Goal: Book appointment/travel/reservation

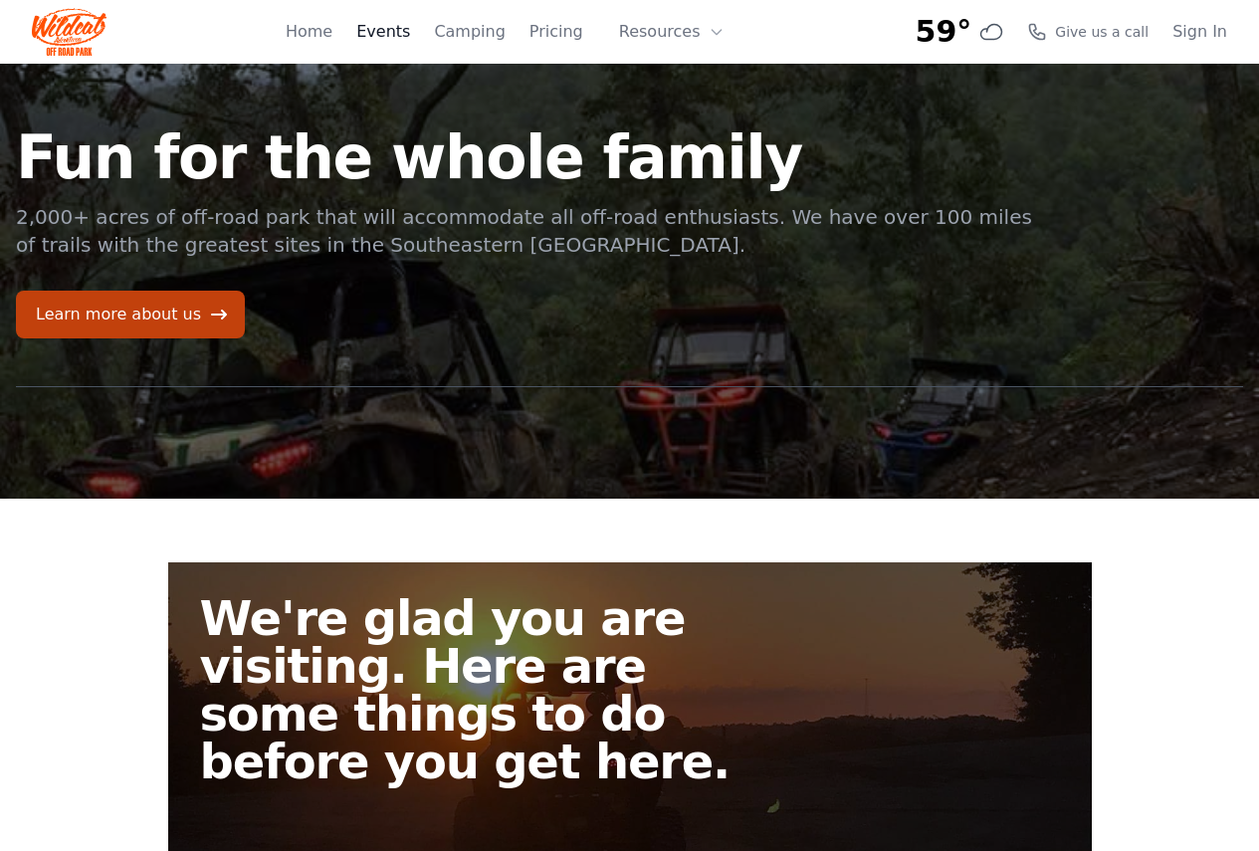
click at [410, 25] on link "Events" at bounding box center [383, 32] width 54 height 24
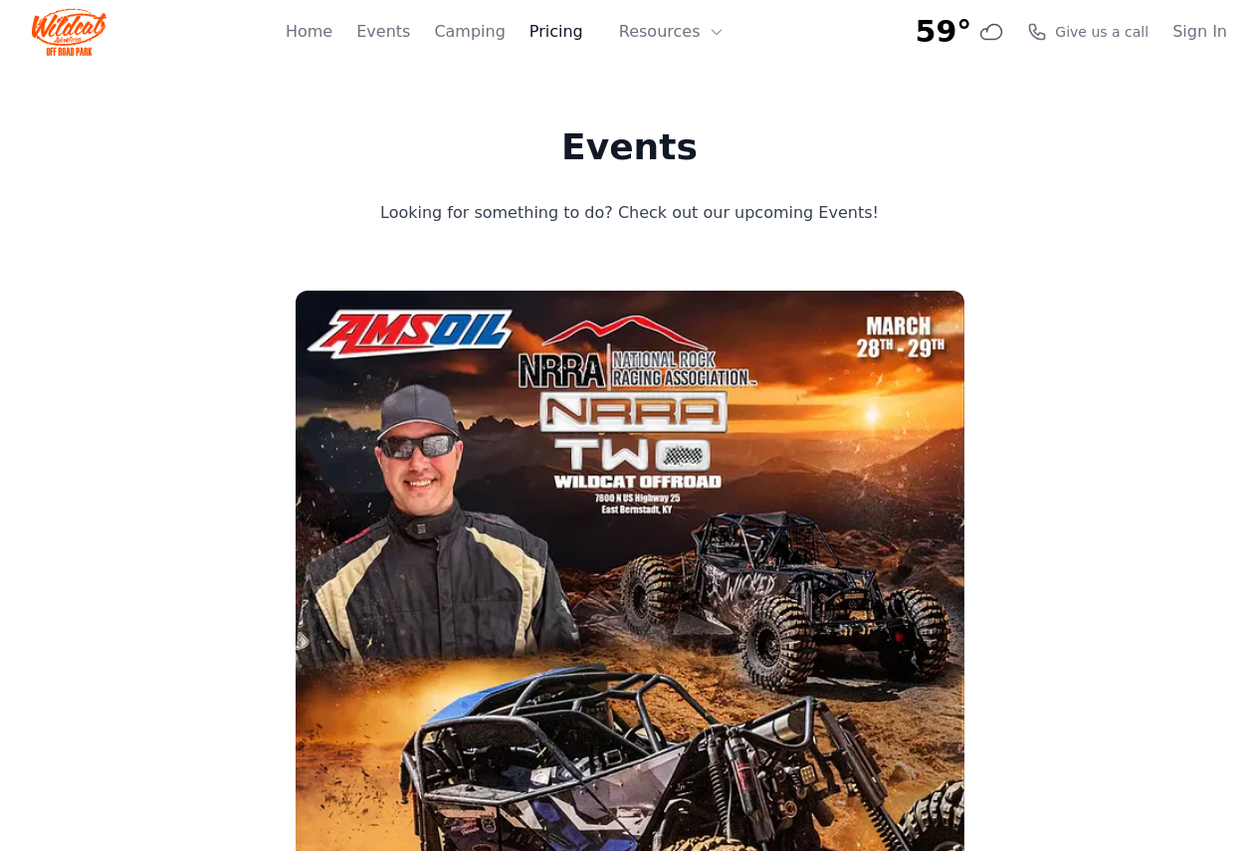
click at [575, 41] on link "Pricing" at bounding box center [557, 32] width 54 height 24
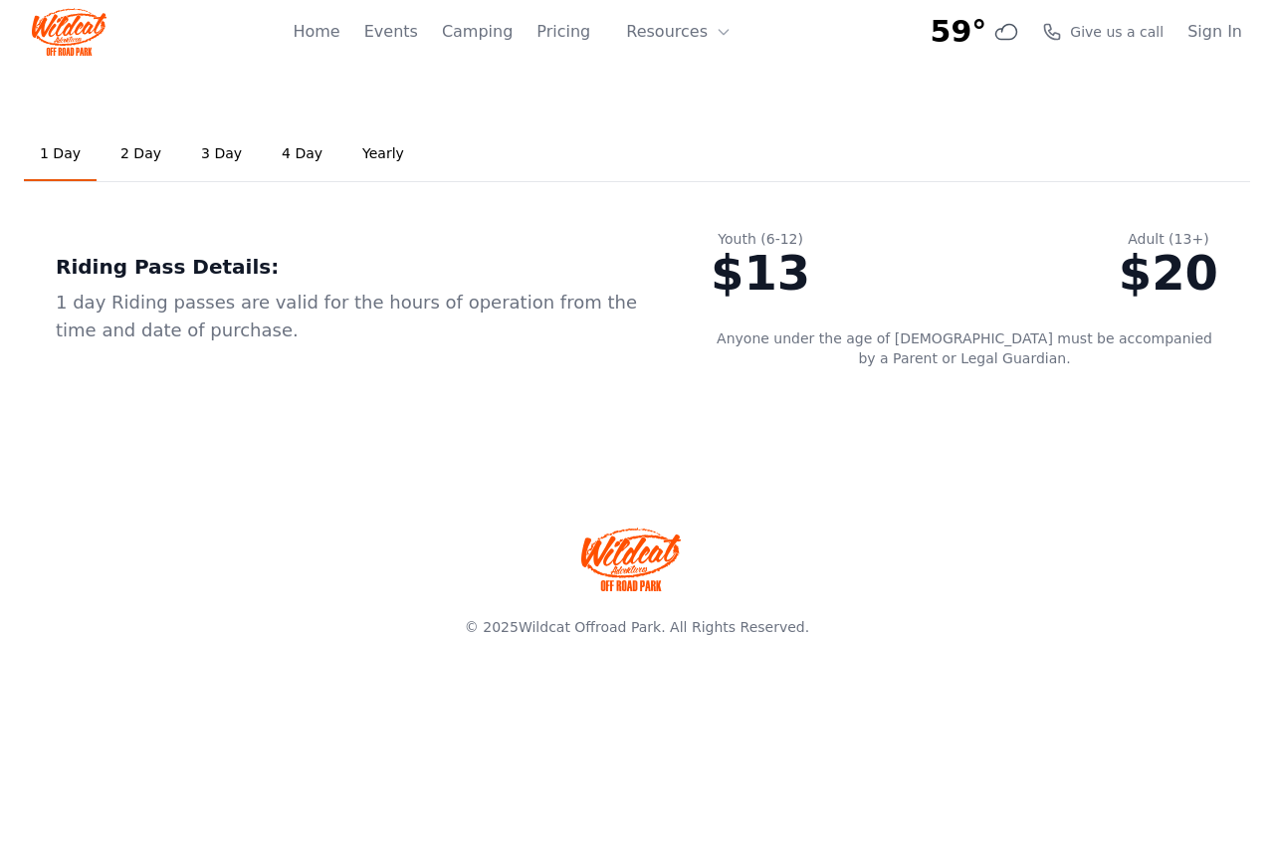
click at [139, 156] on link "2 Day" at bounding box center [141, 154] width 73 height 54
click at [60, 156] on link "1 Day" at bounding box center [60, 154] width 73 height 54
click at [115, 156] on link "2 Day" at bounding box center [141, 154] width 73 height 54
click at [199, 156] on link "3 Day" at bounding box center [221, 154] width 73 height 54
click at [270, 156] on link "4 Day" at bounding box center [302, 154] width 73 height 54
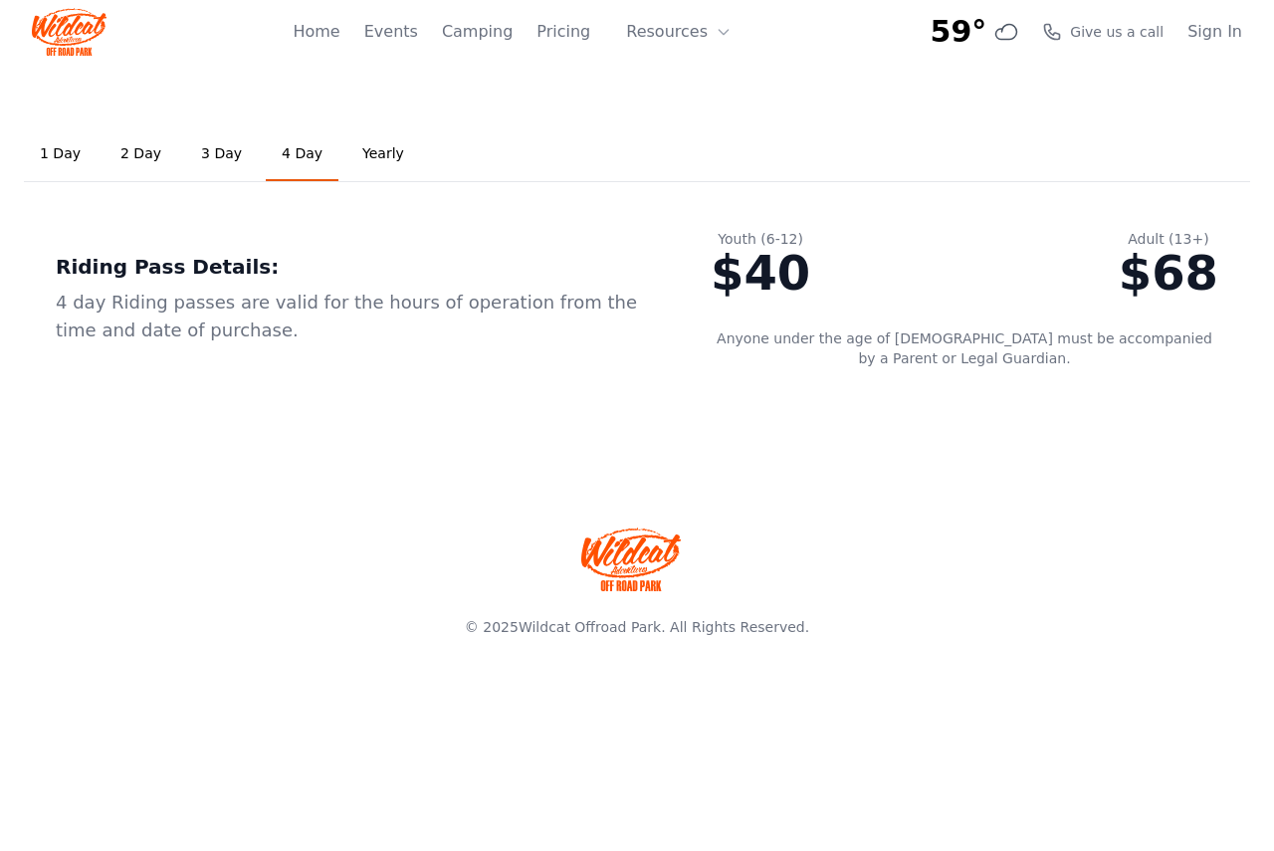
click at [352, 156] on link "Yearly" at bounding box center [383, 154] width 74 height 54
click at [63, 152] on link "1 Day" at bounding box center [60, 154] width 73 height 54
click at [137, 155] on link "2 Day" at bounding box center [141, 154] width 73 height 54
click at [54, 159] on link "1 Day" at bounding box center [60, 154] width 73 height 54
click at [118, 151] on link "2 Day" at bounding box center [141, 154] width 73 height 54
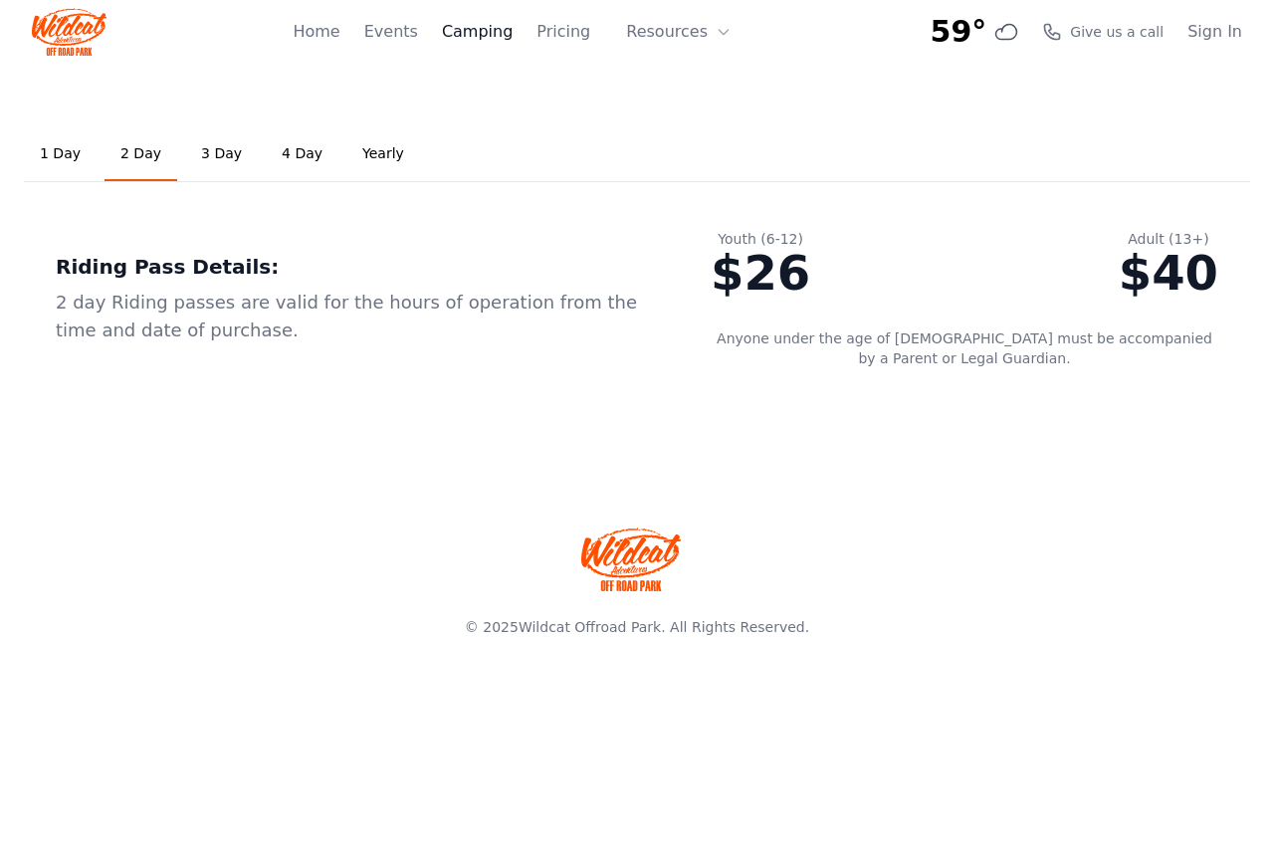
click at [482, 34] on link "Camping" at bounding box center [477, 32] width 71 height 24
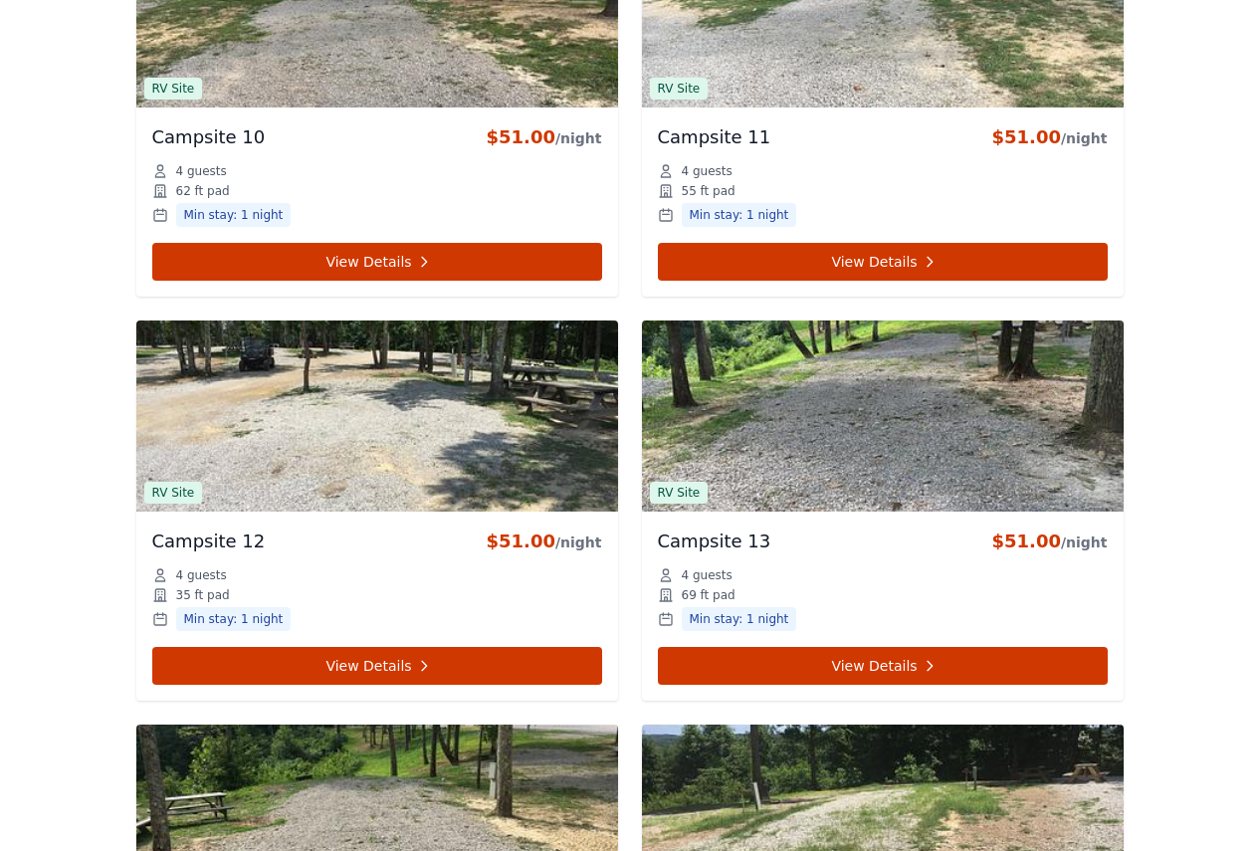
scroll to position [3013, 0]
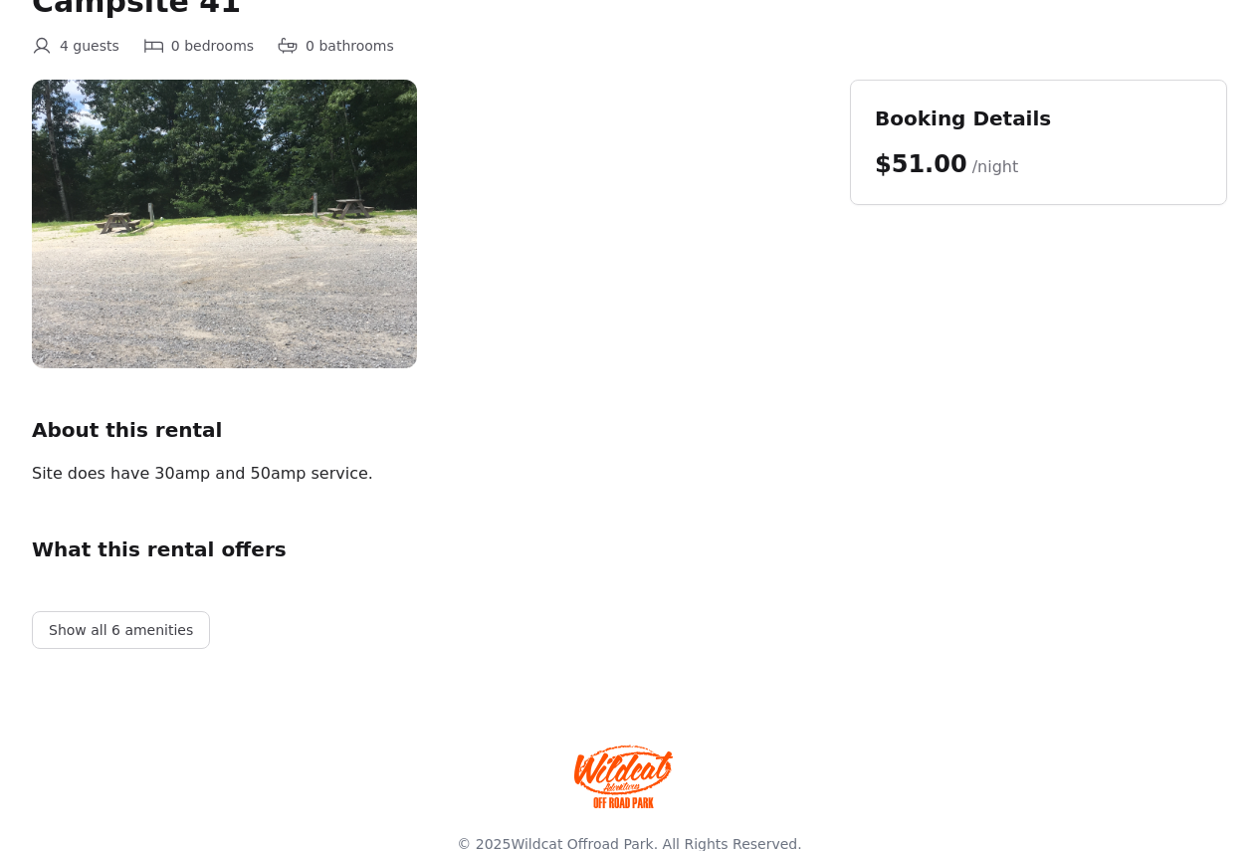
scroll to position [208, 0]
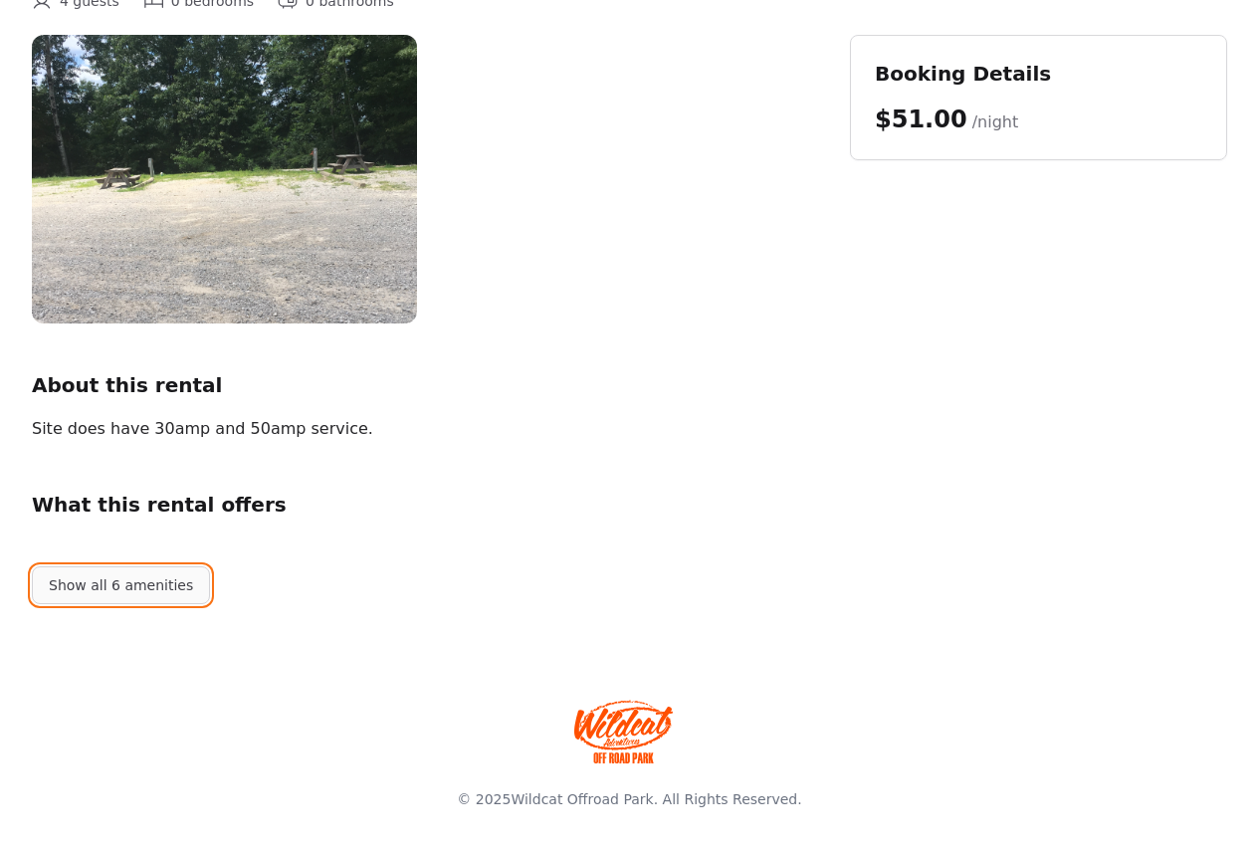
click at [131, 596] on button "Show all 6 amenities" at bounding box center [121, 585] width 178 height 38
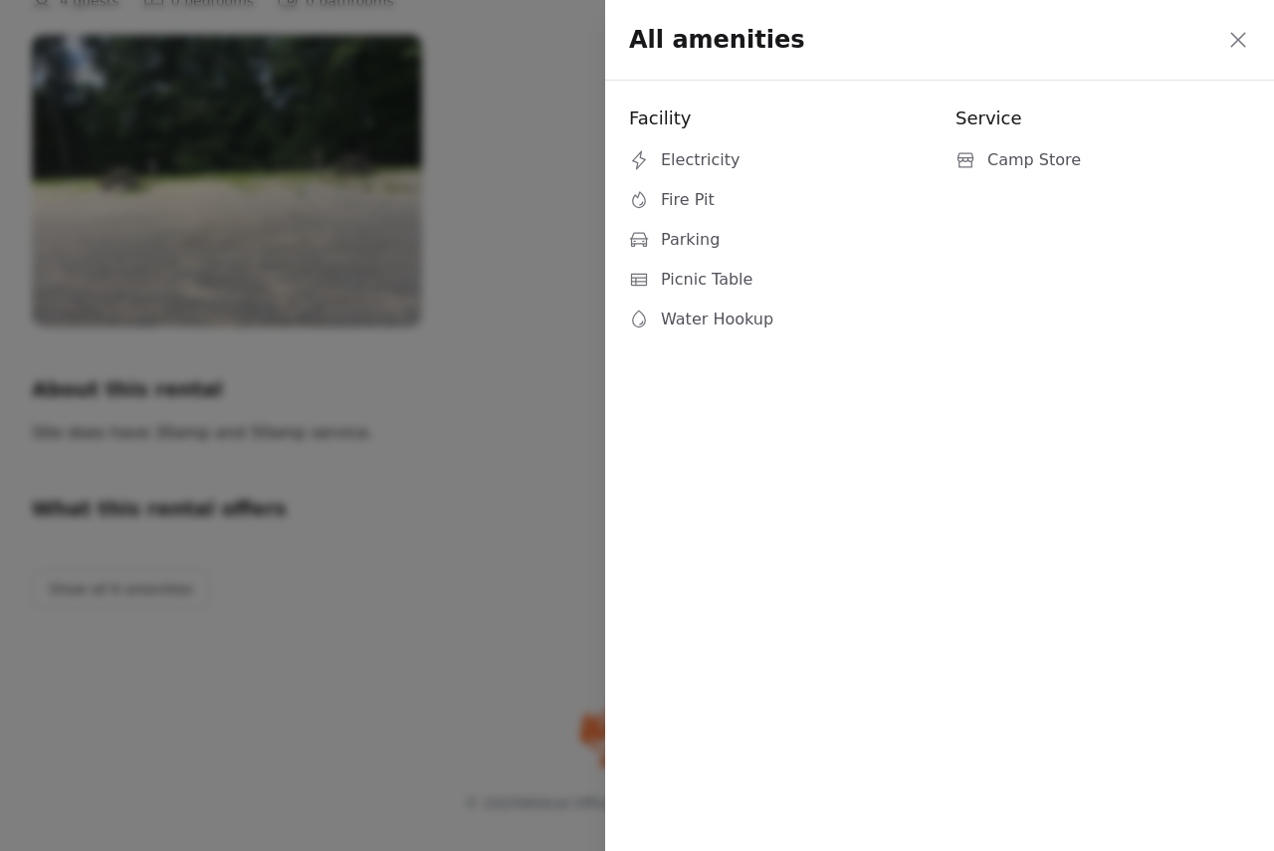
click at [1239, 32] on icon at bounding box center [1239, 40] width 24 height 24
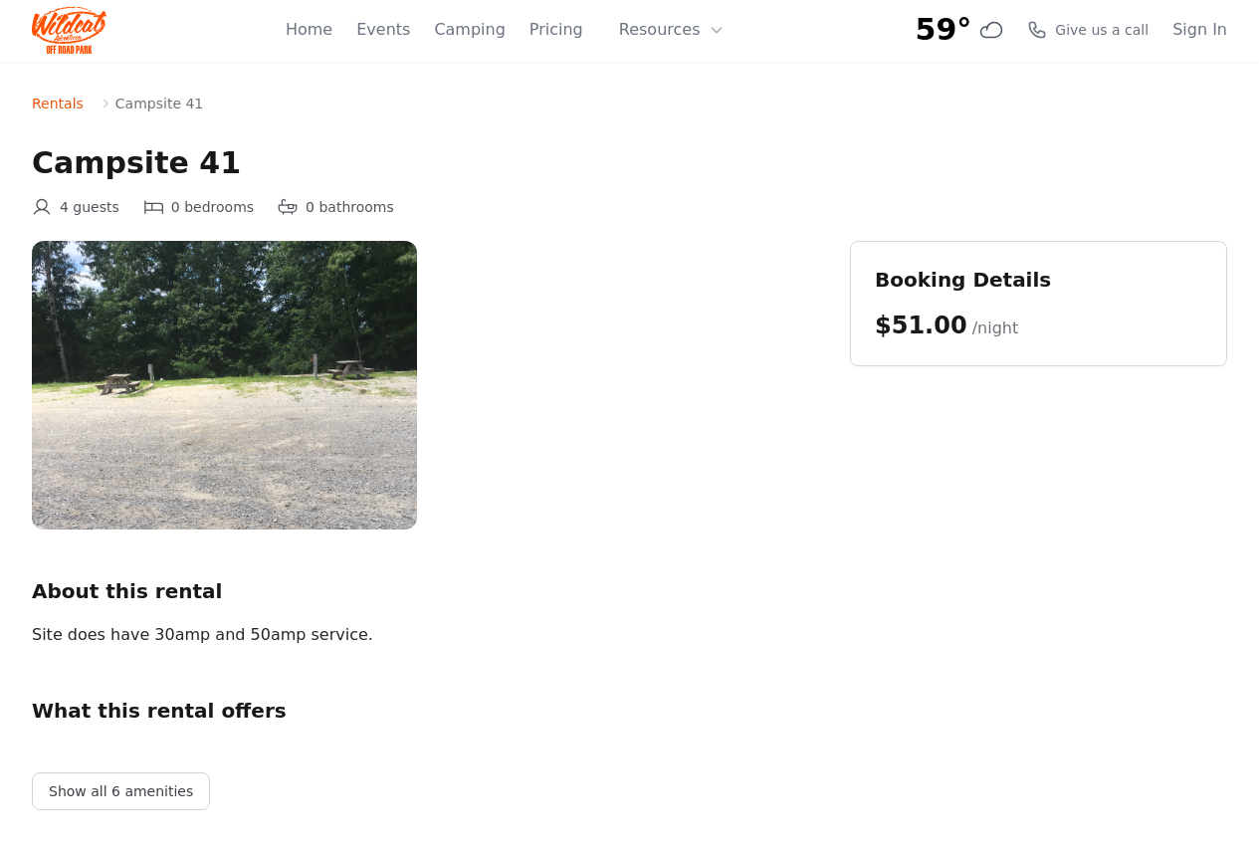
scroll to position [0, 0]
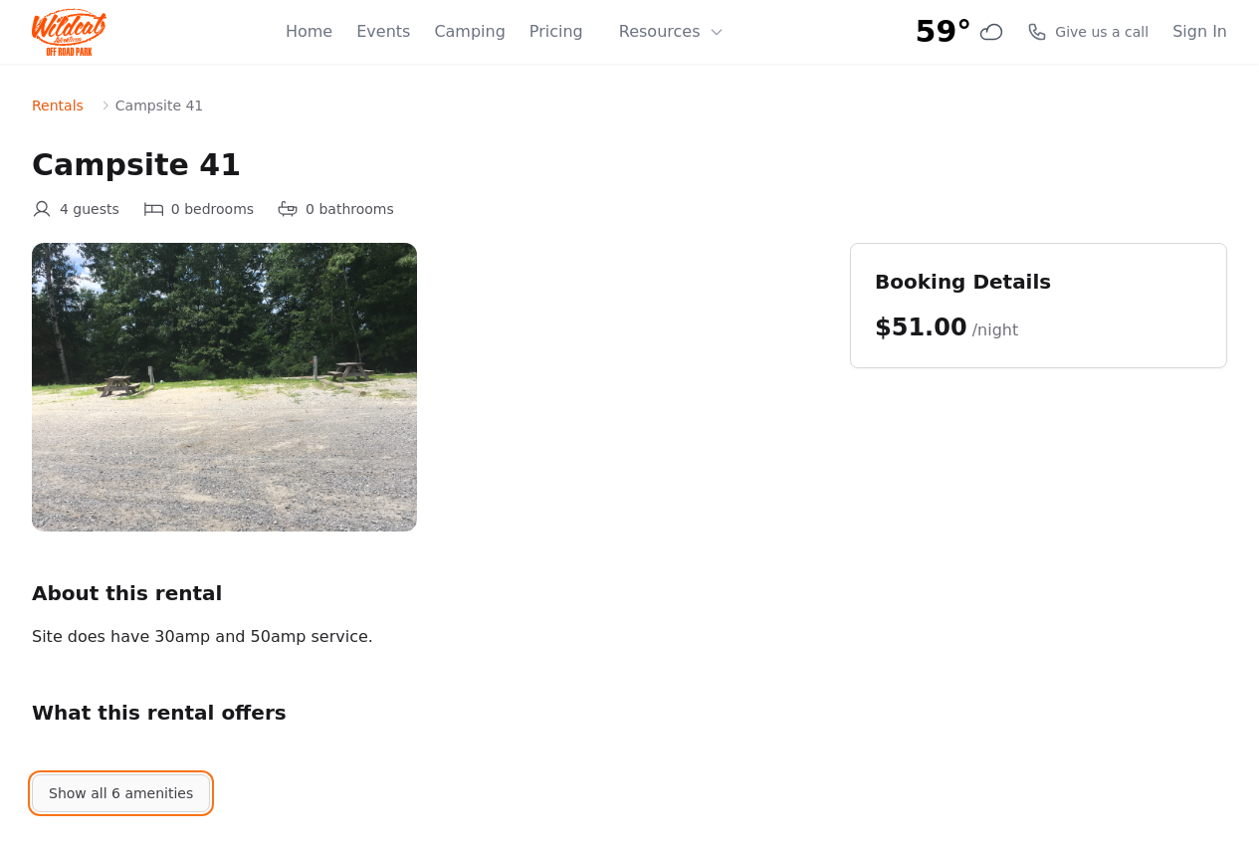
click at [144, 786] on button "Show all 6 amenities" at bounding box center [121, 794] width 178 height 38
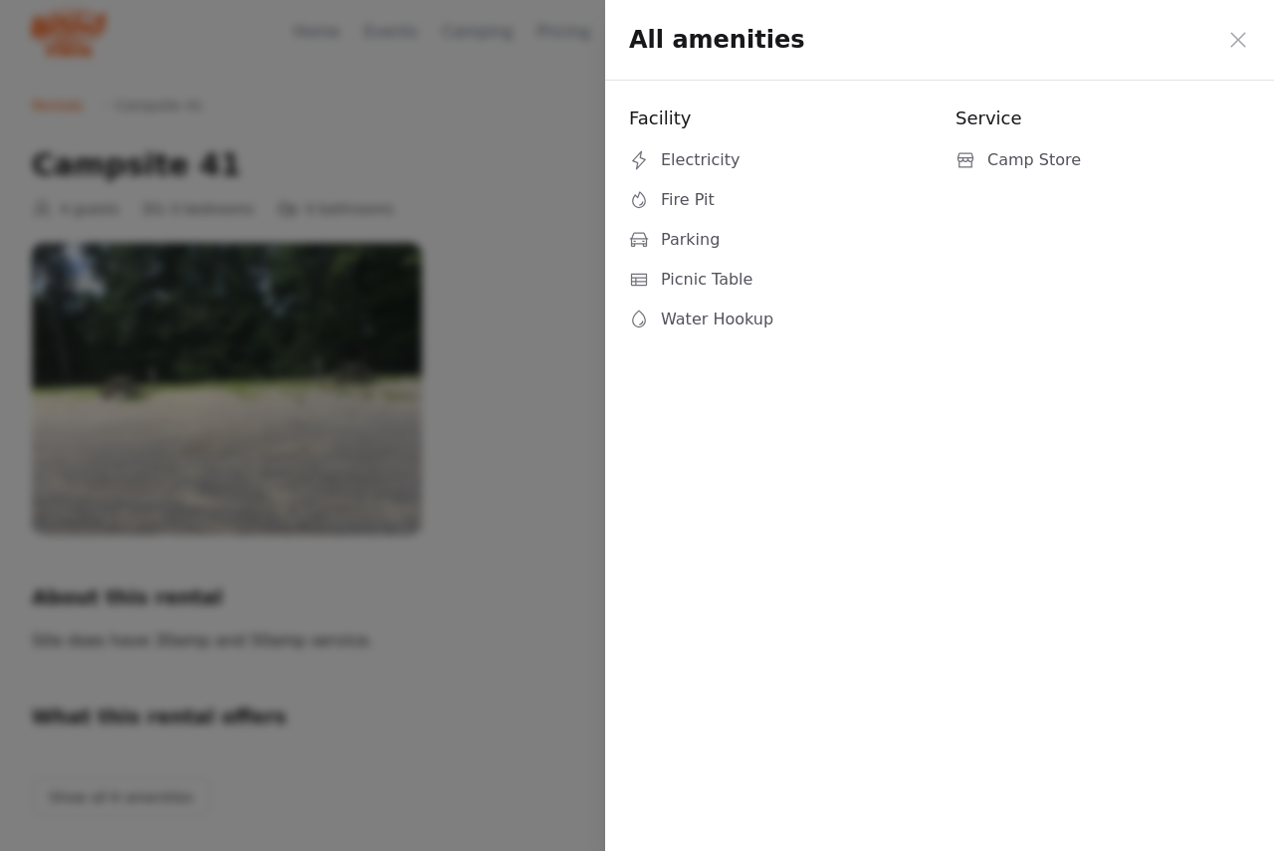
click at [1226, 41] on div "All amenities" at bounding box center [939, 40] width 669 height 81
click at [1240, 38] on icon at bounding box center [1238, 39] width 15 height 15
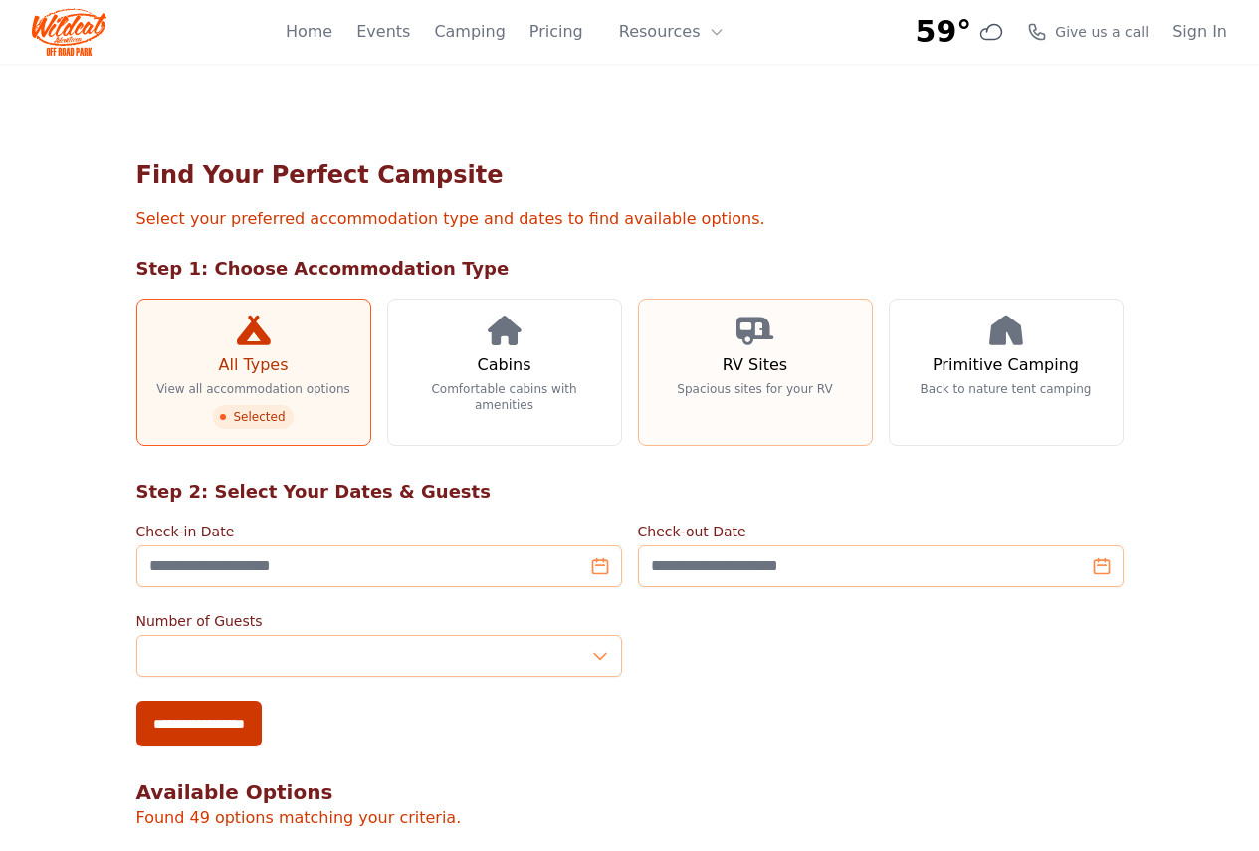
click at [821, 362] on link "RV Sites Spacious sites for your RV" at bounding box center [755, 372] width 235 height 147
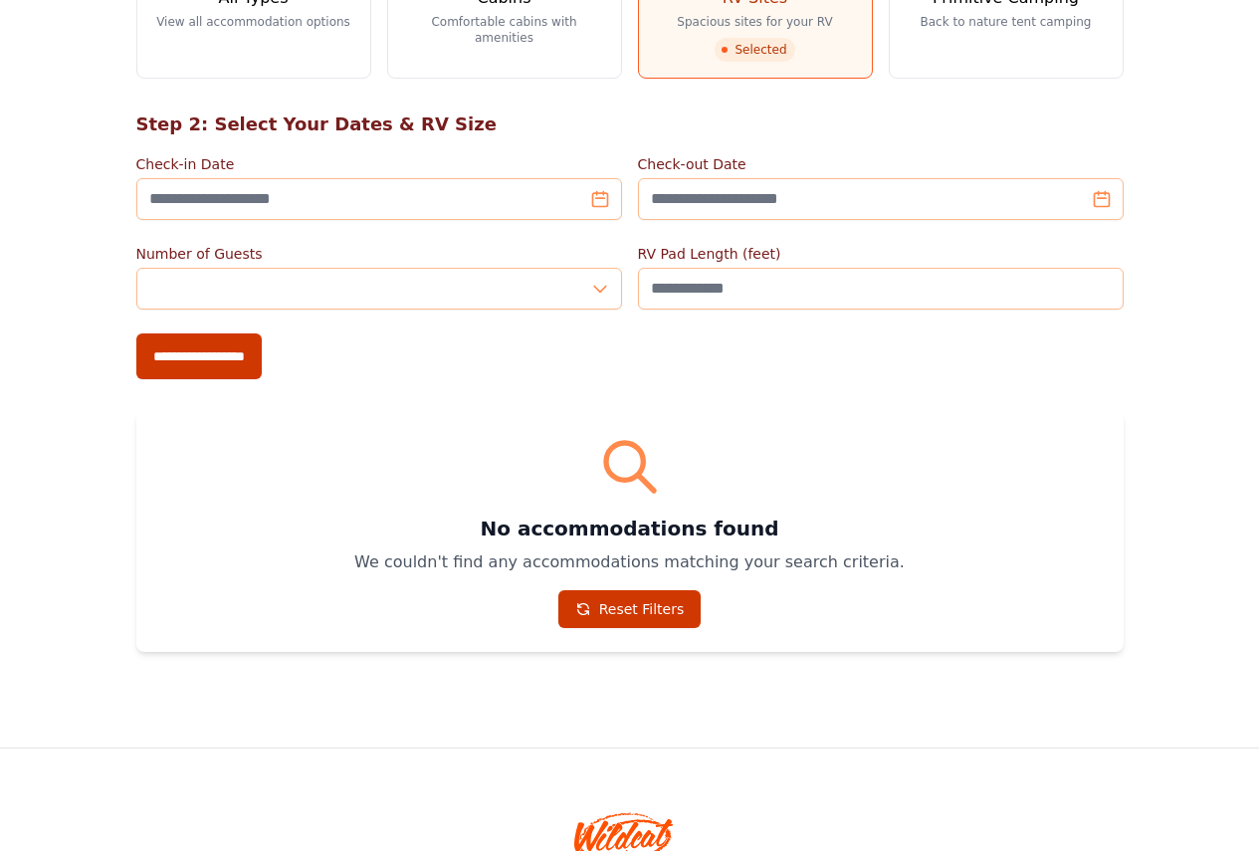
scroll to position [181, 0]
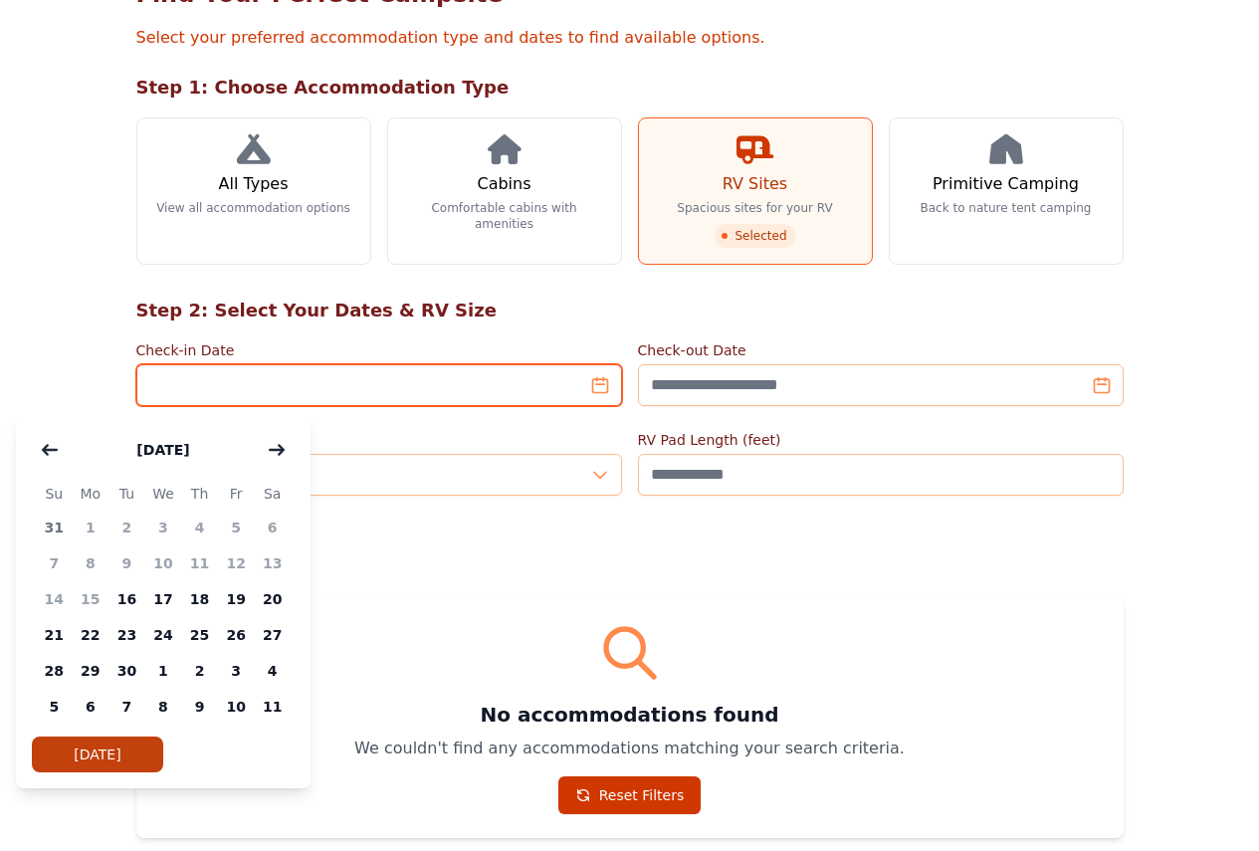
click at [362, 391] on input "Check-in Date" at bounding box center [379, 385] width 486 height 42
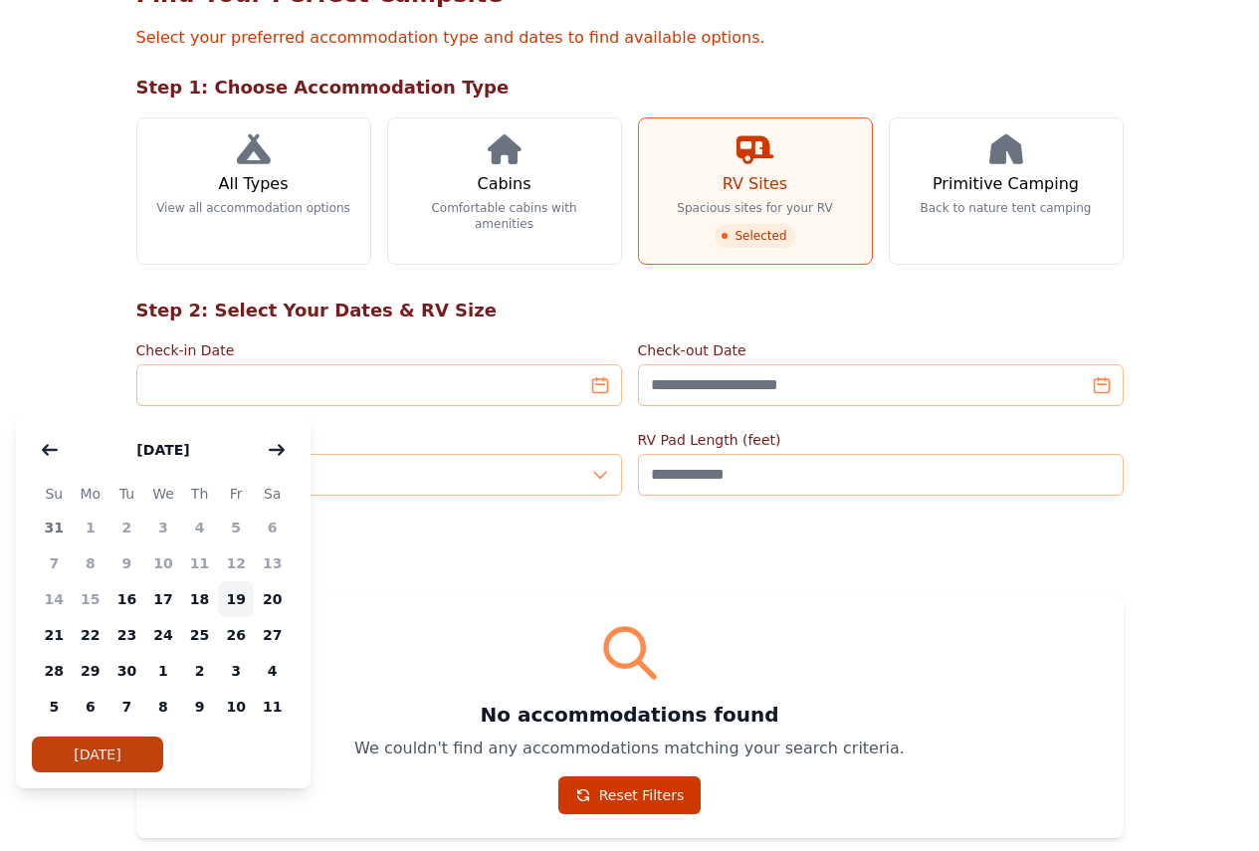
click at [233, 603] on span "19" at bounding box center [236, 599] width 37 height 36
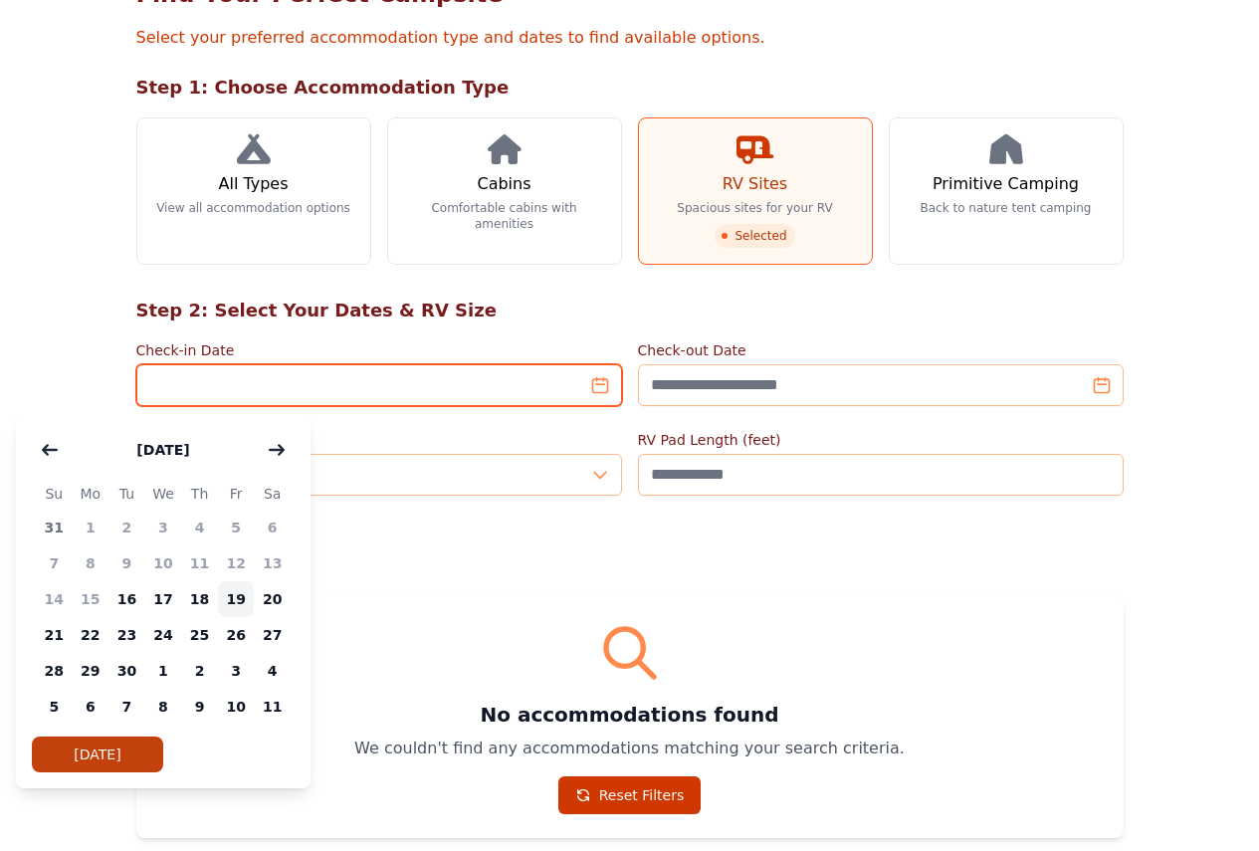
type input "**********"
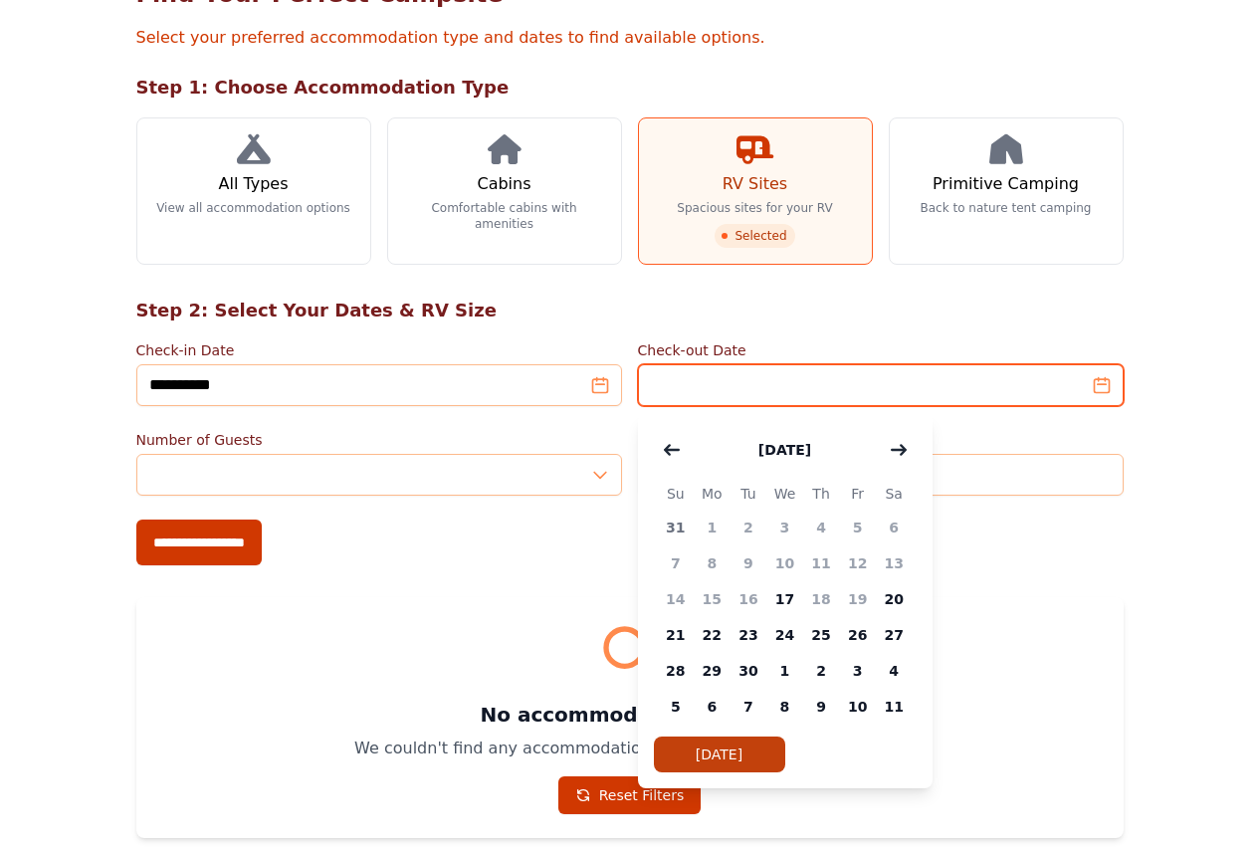
click at [886, 365] on input "Check-out Date" at bounding box center [881, 385] width 486 height 42
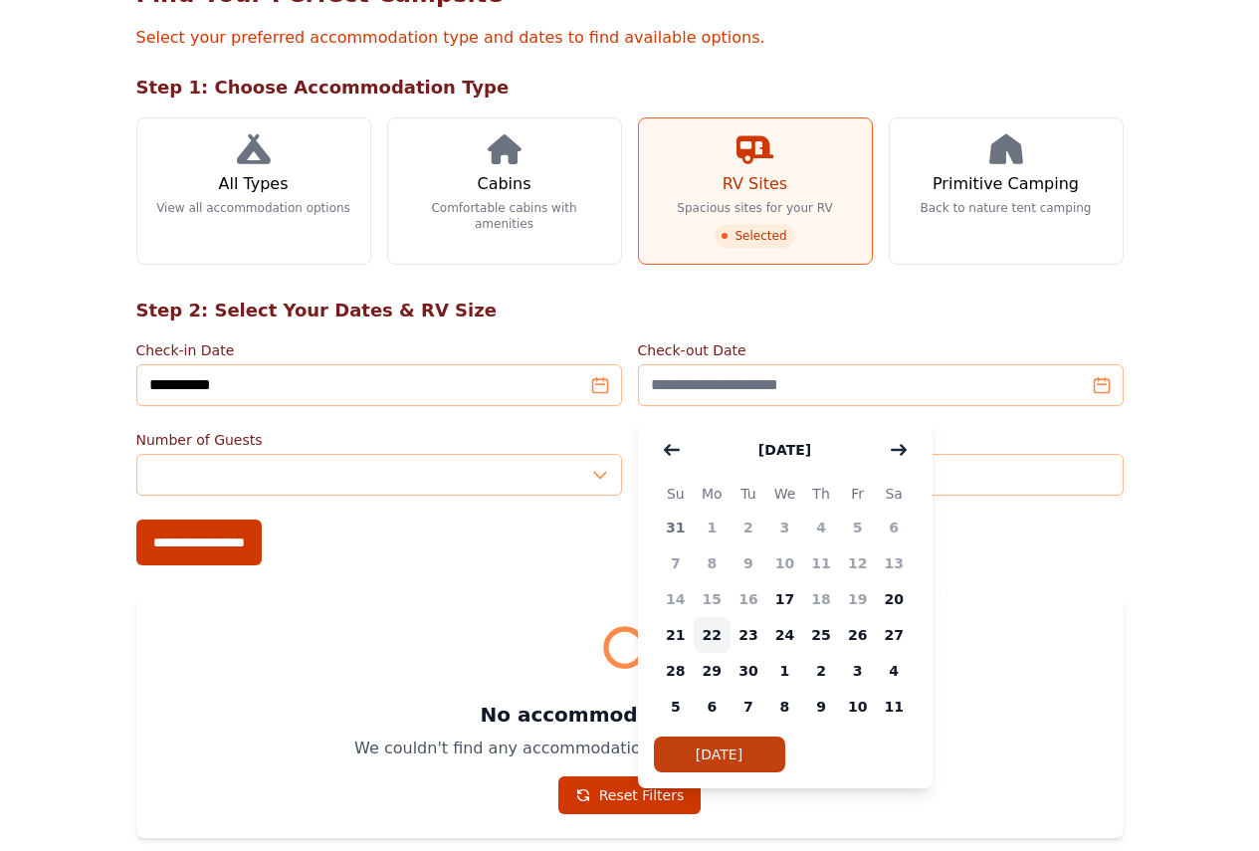
click at [713, 643] on span "22" at bounding box center [712, 635] width 37 height 36
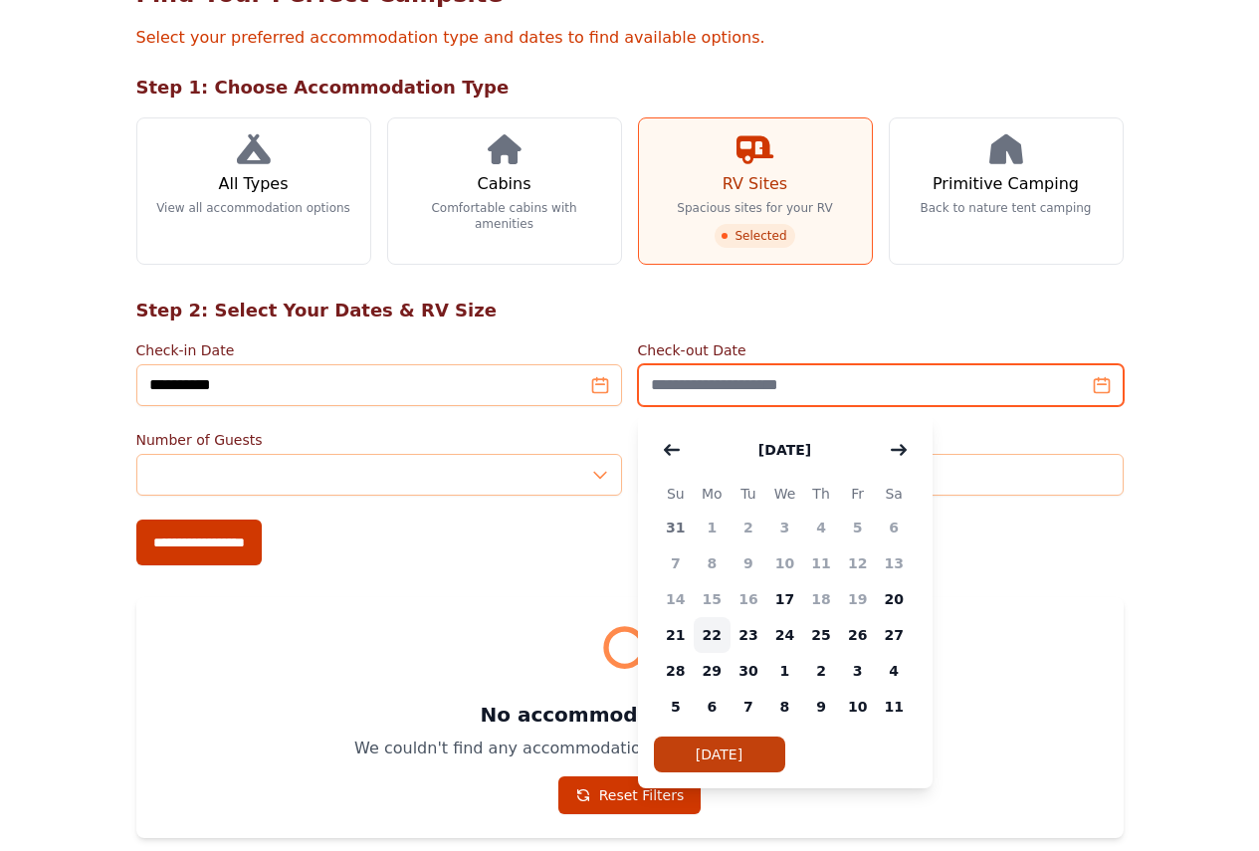
type input "**********"
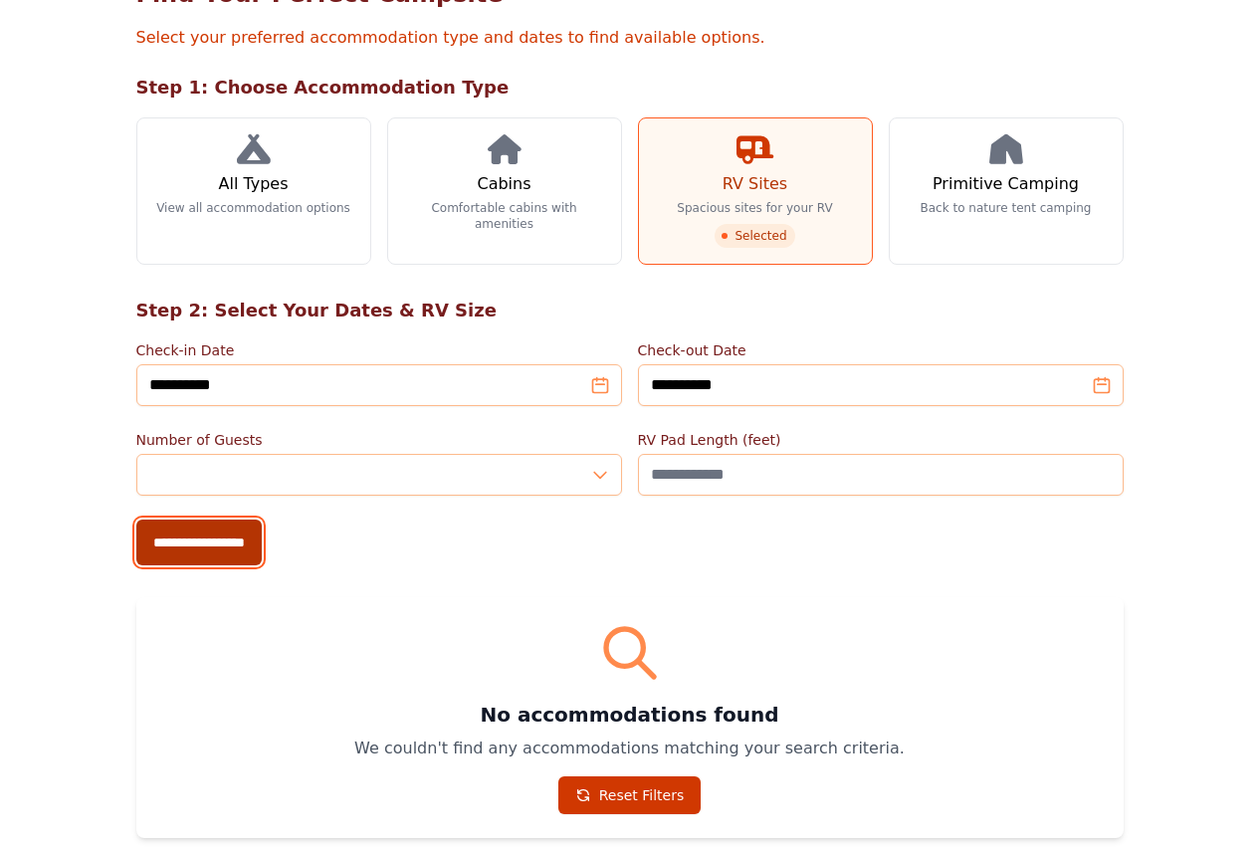
click at [136, 539] on input "**********" at bounding box center [198, 543] width 125 height 46
type input "**********"
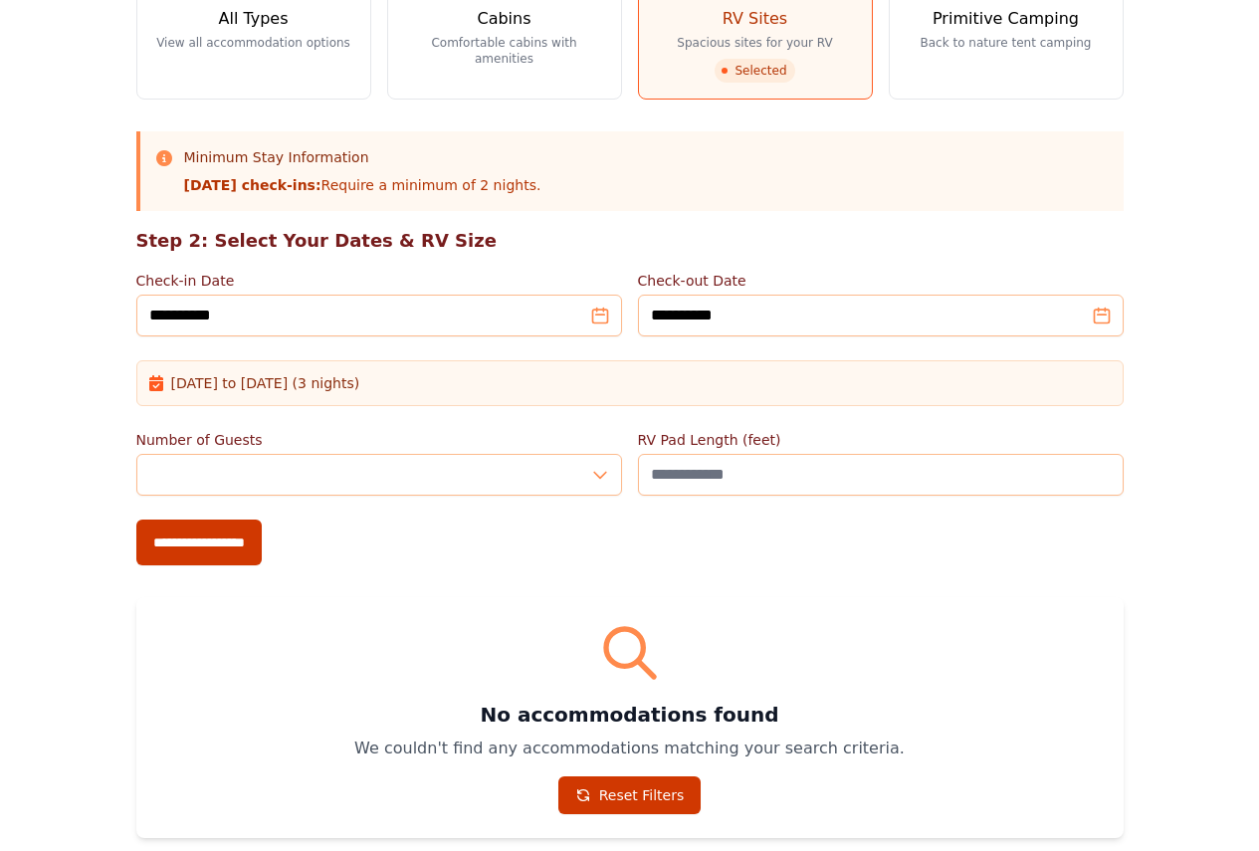
scroll to position [247, 0]
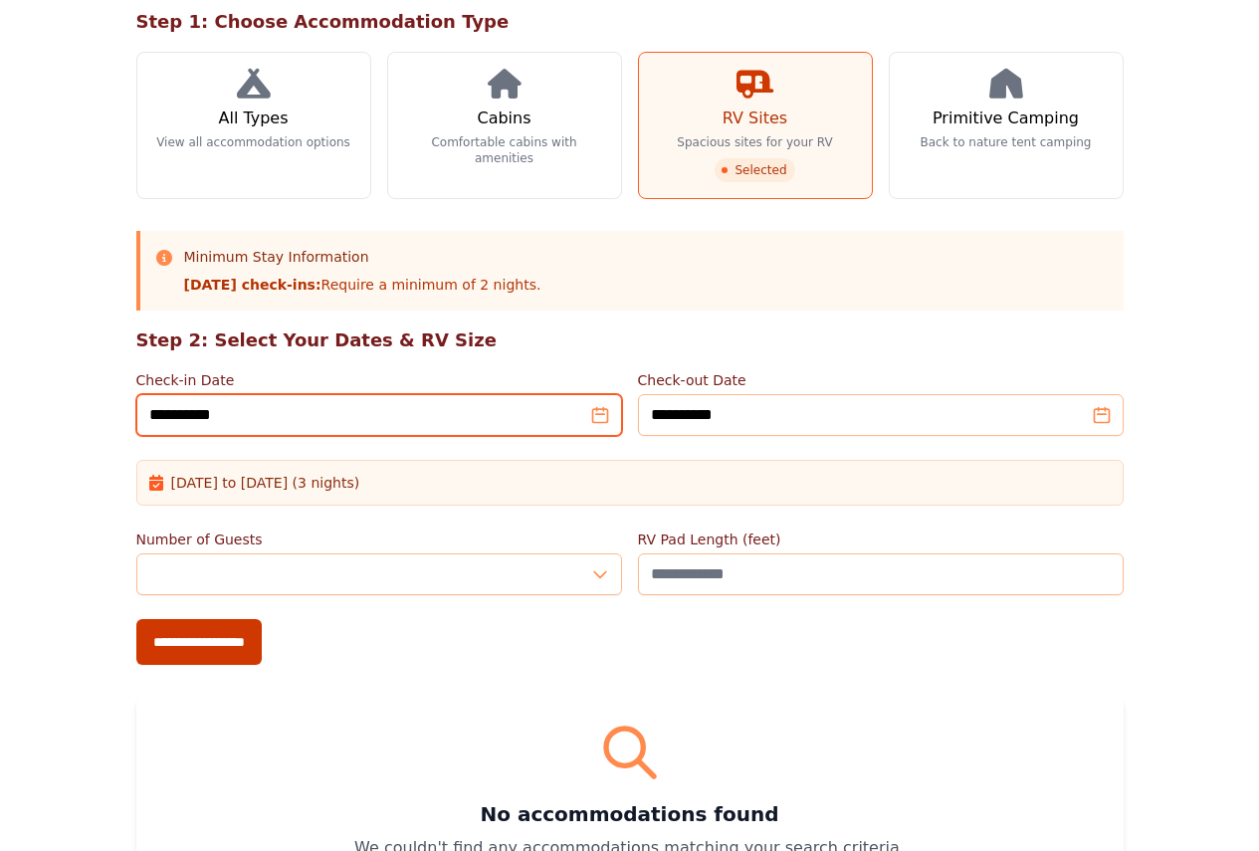
click at [599, 427] on input "**********" at bounding box center [379, 415] width 486 height 42
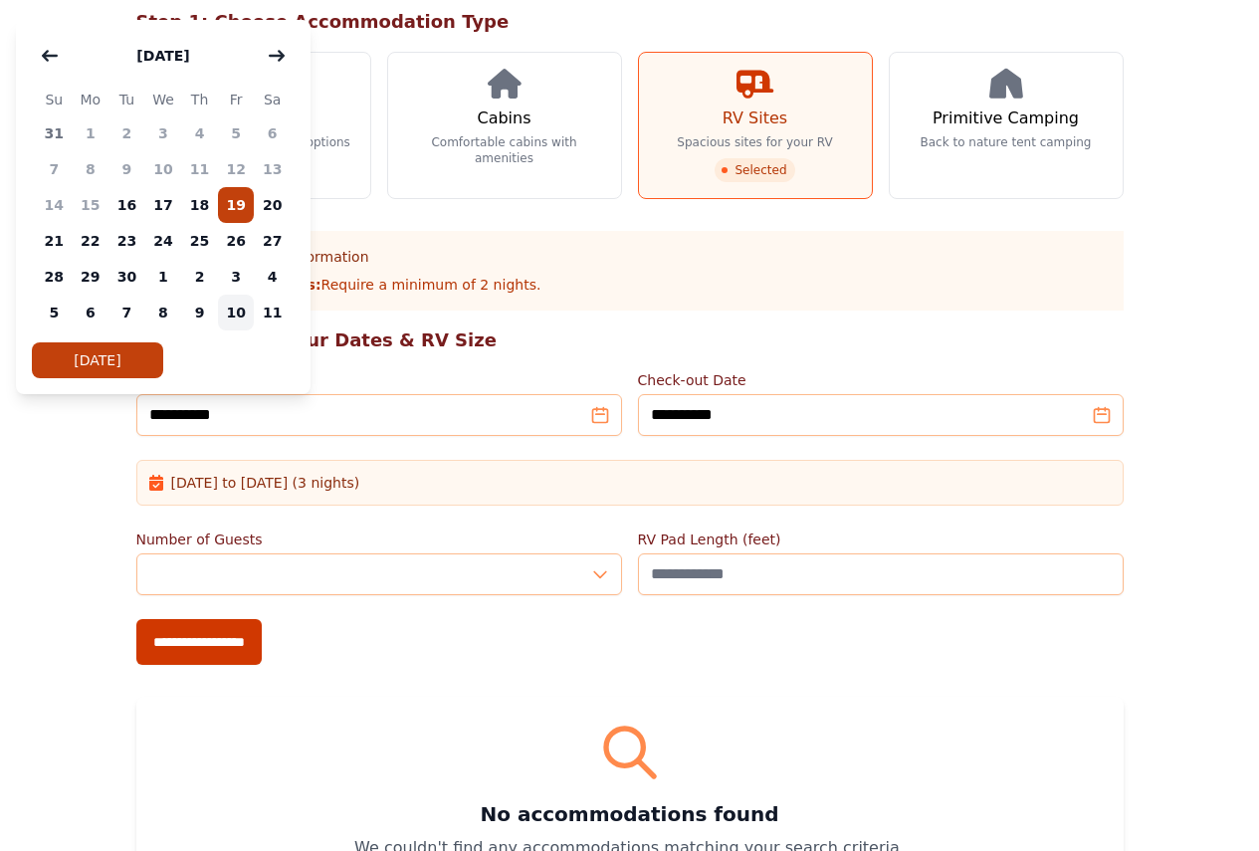
click at [237, 314] on span "10" at bounding box center [236, 313] width 37 height 36
type input "**********"
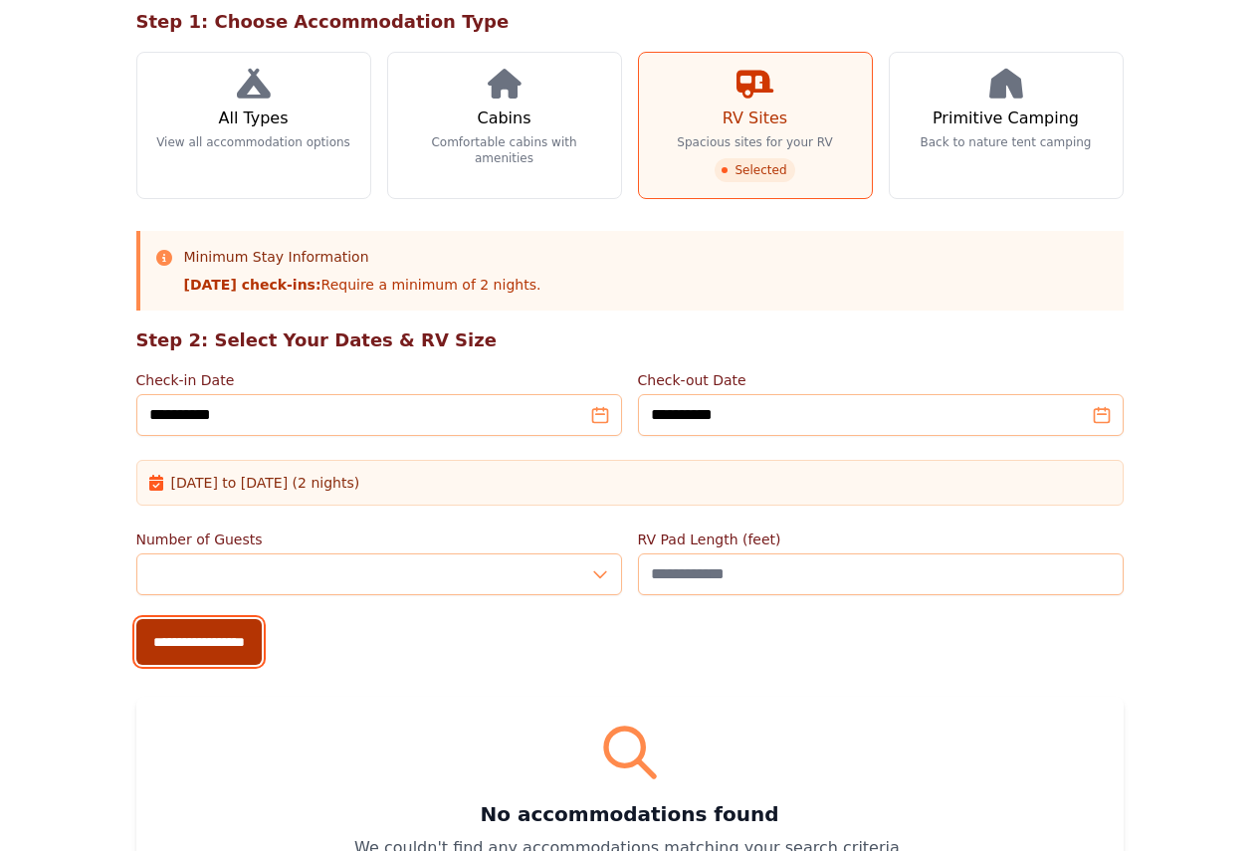
click at [136, 653] on input "**********" at bounding box center [198, 642] width 125 height 46
type input "**********"
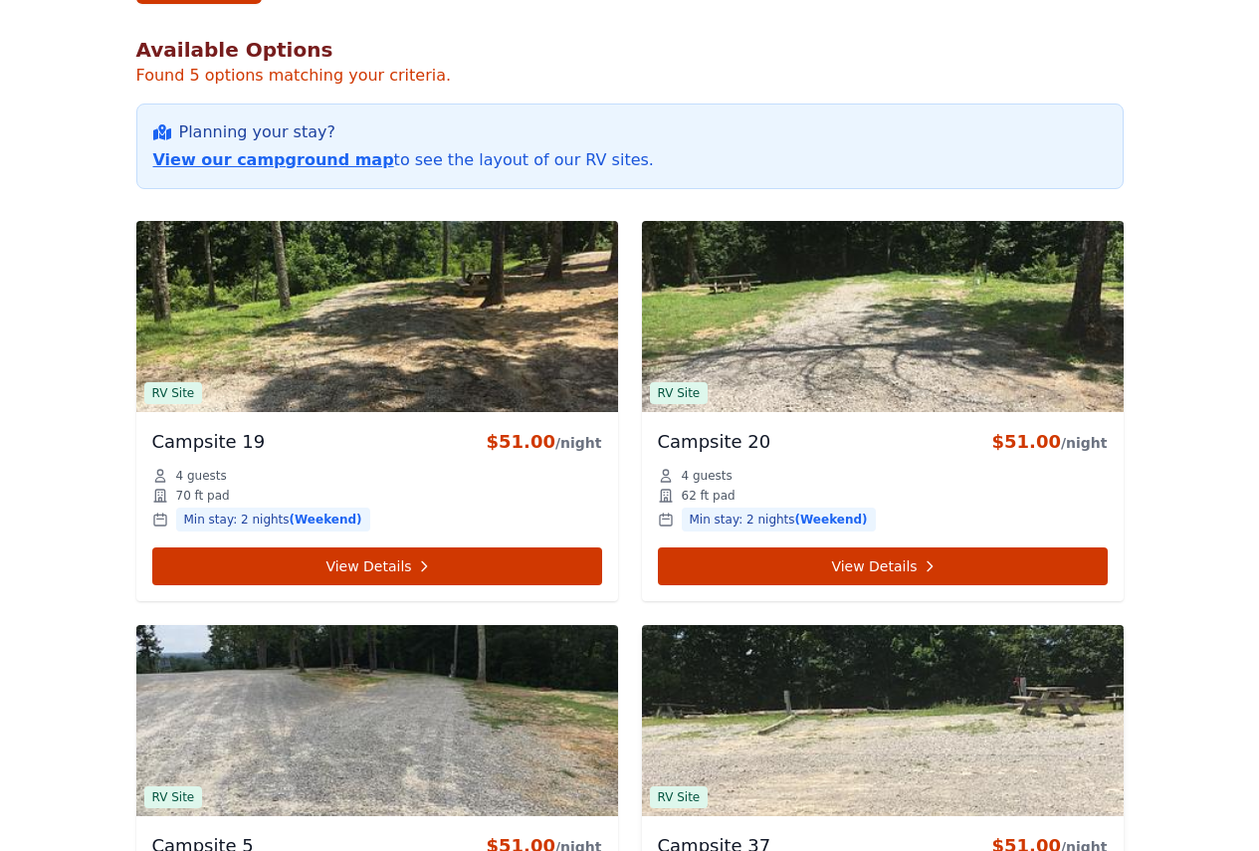
scroll to position [808, 0]
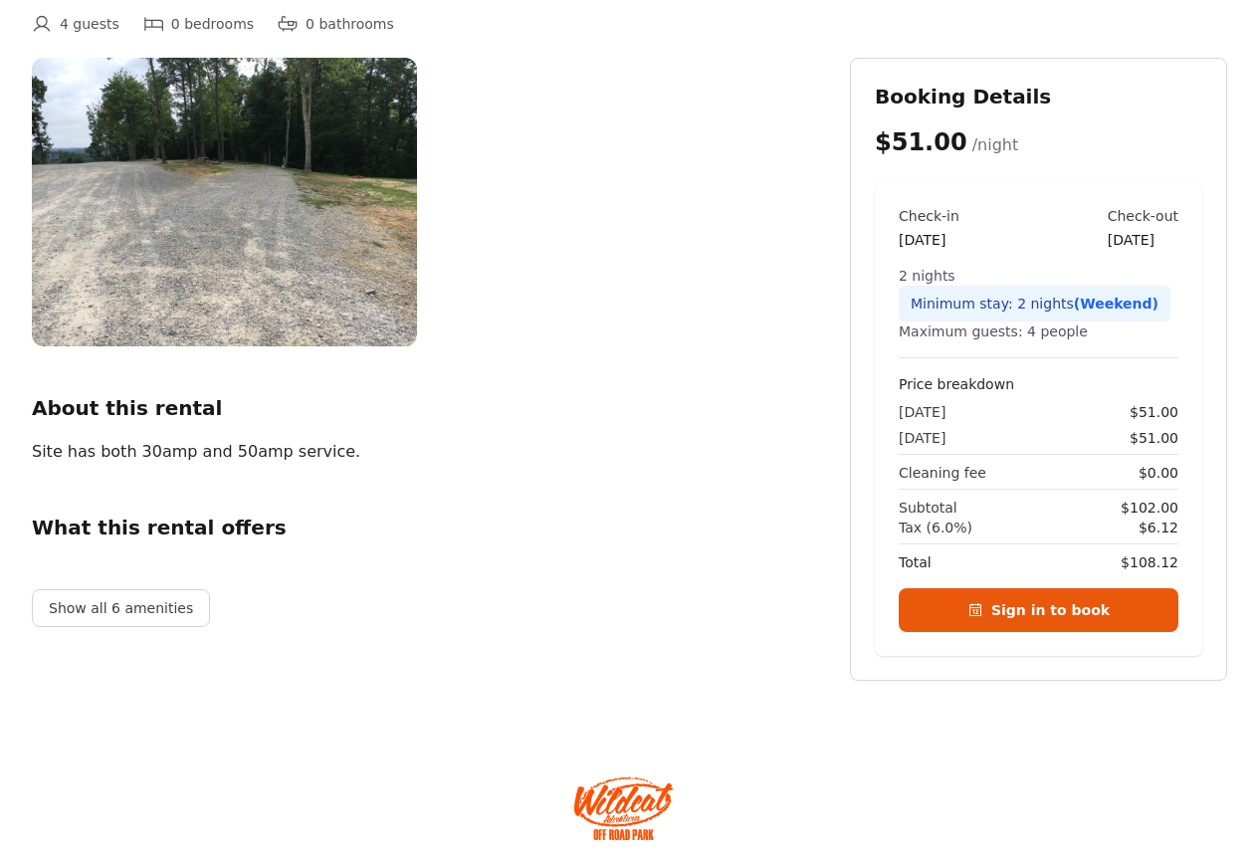
scroll to position [199, 0]
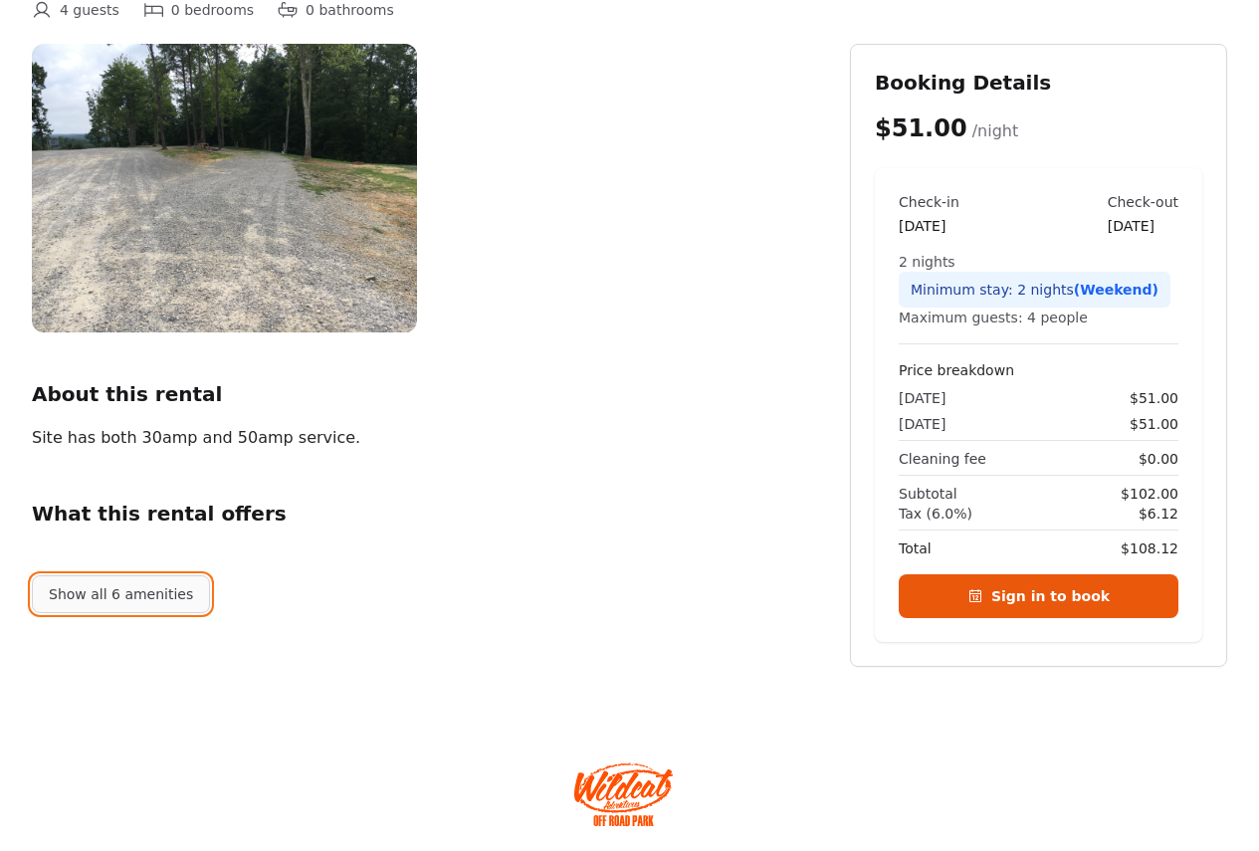
click at [132, 609] on button "Show all 6 amenities" at bounding box center [121, 594] width 178 height 38
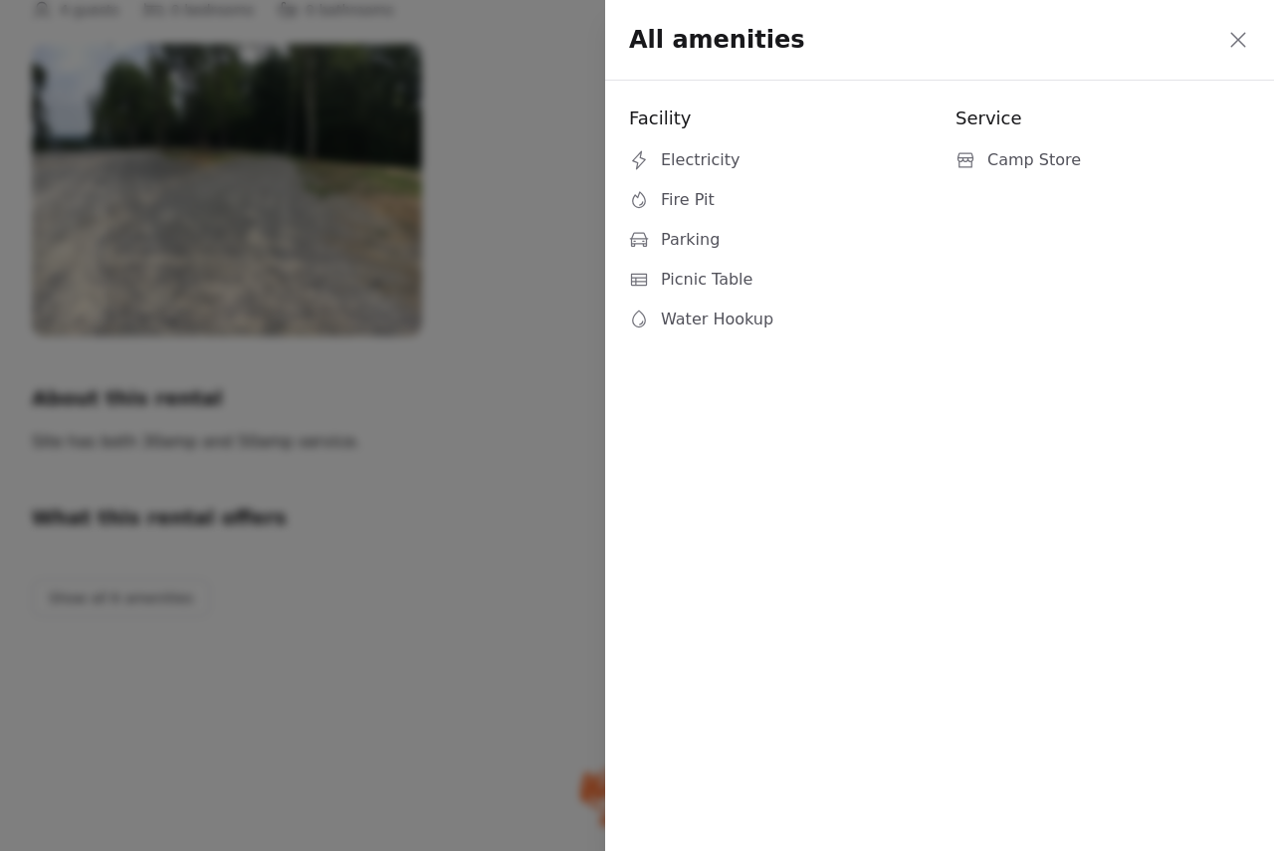
click at [1233, 38] on icon at bounding box center [1239, 40] width 24 height 24
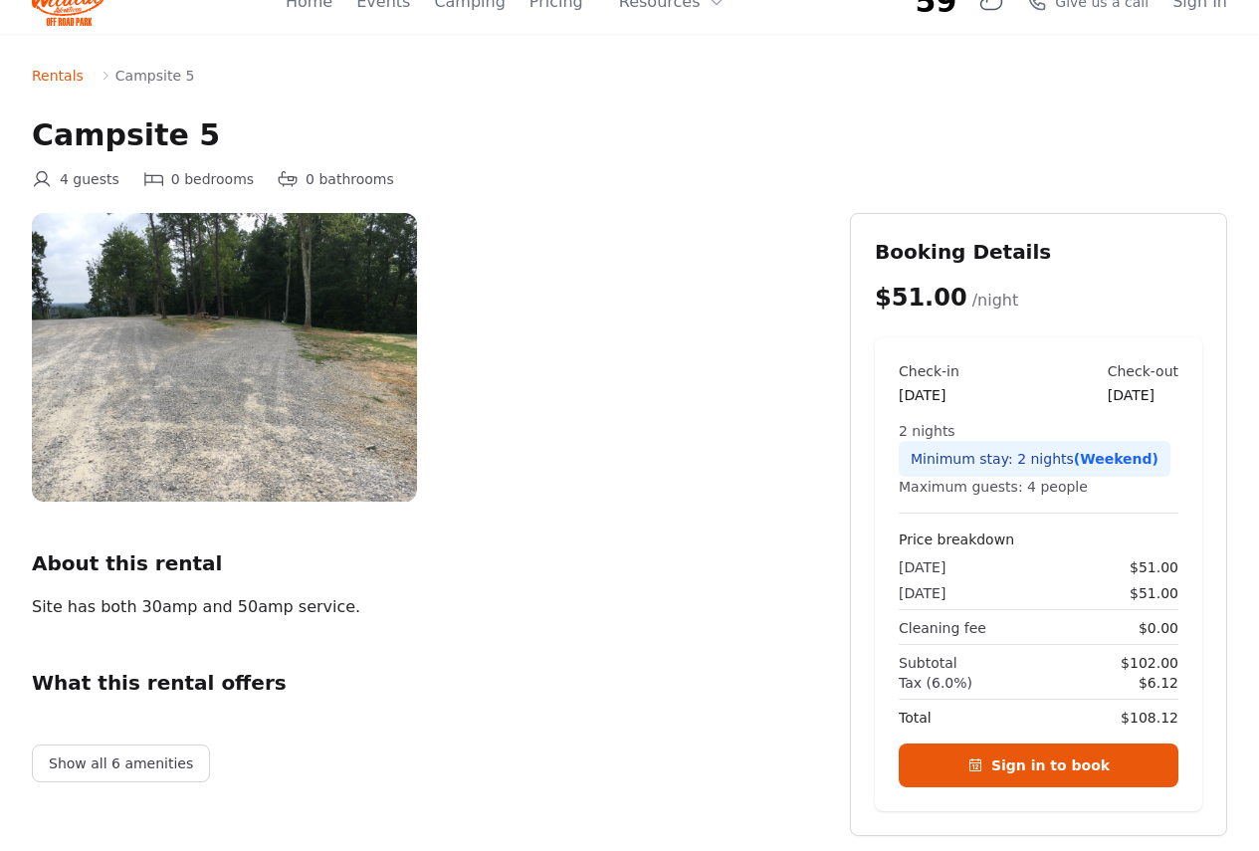
scroll to position [0, 0]
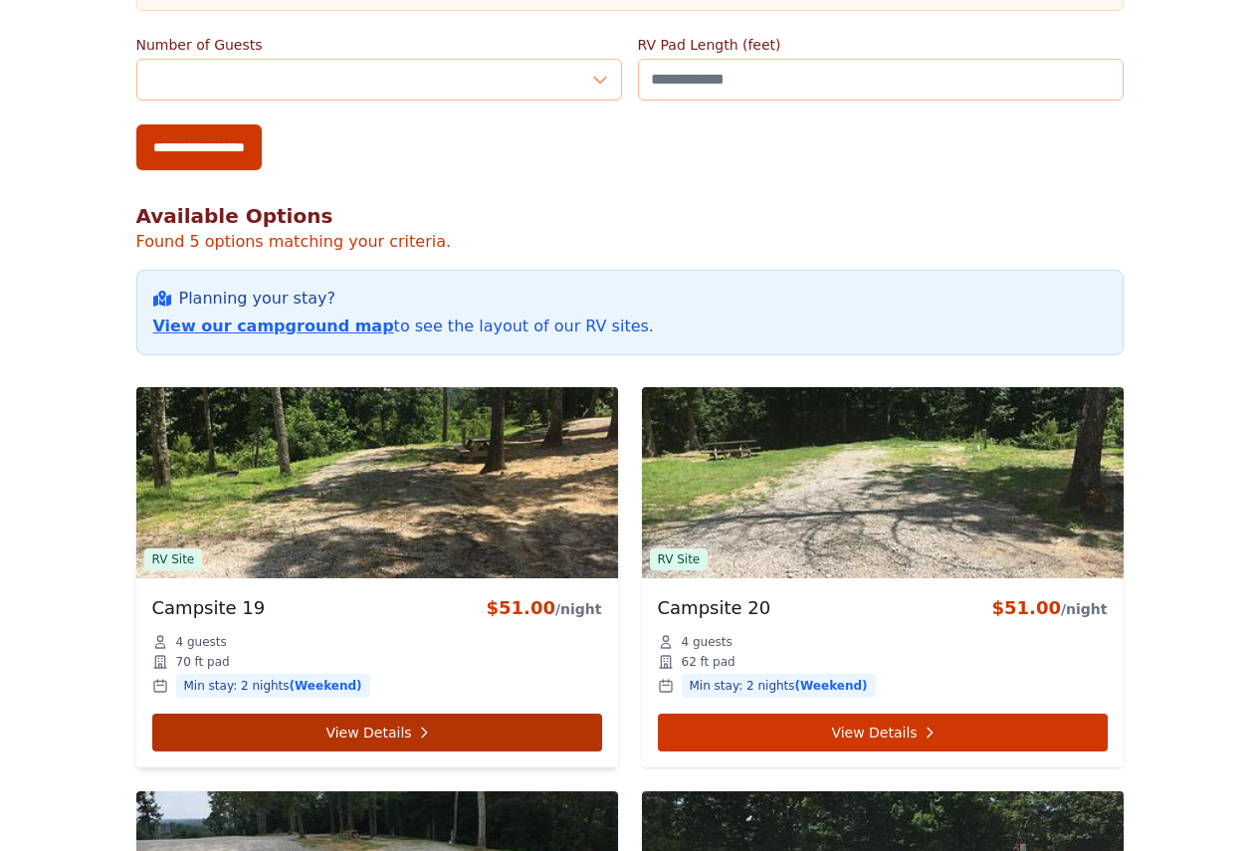
scroll to position [709, 0]
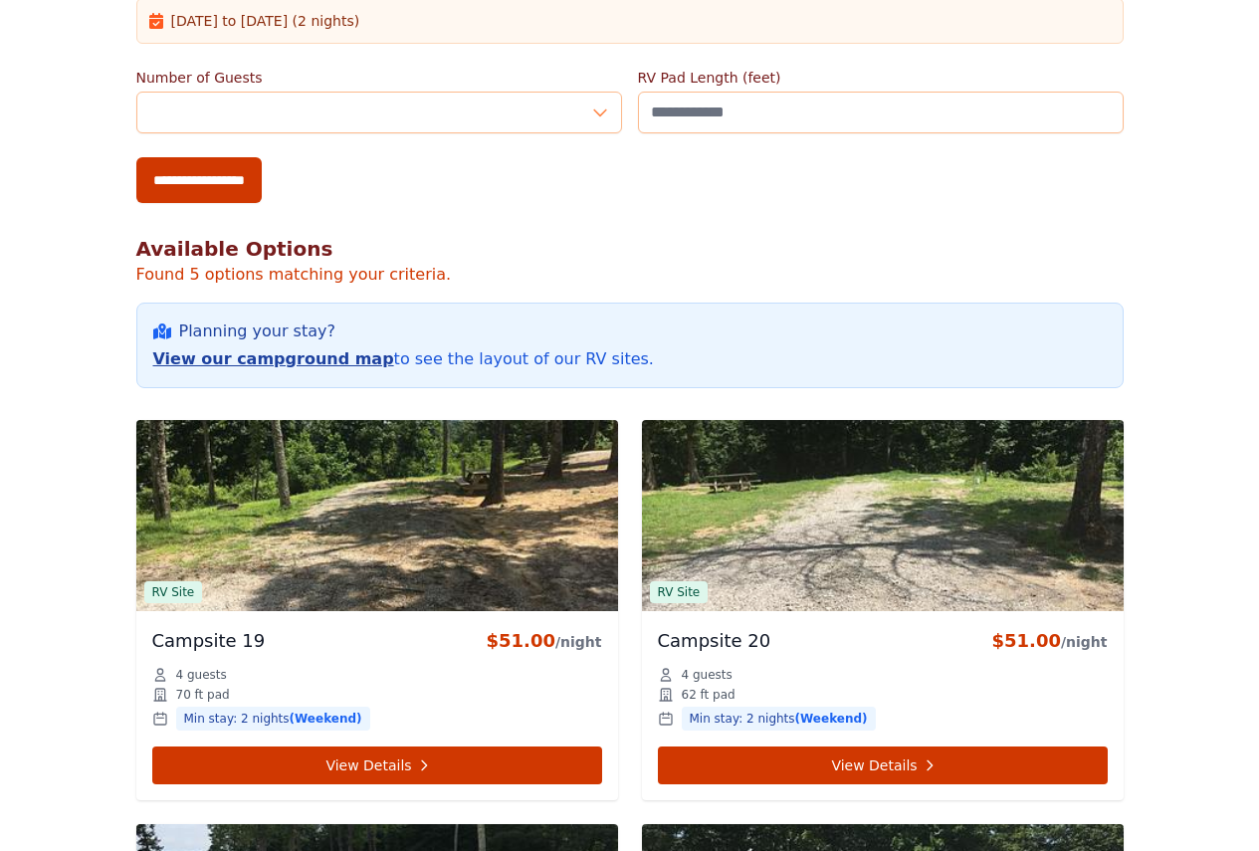
click at [198, 362] on link "View our campground map" at bounding box center [273, 358] width 241 height 19
